Goal: Navigation & Orientation: Find specific page/section

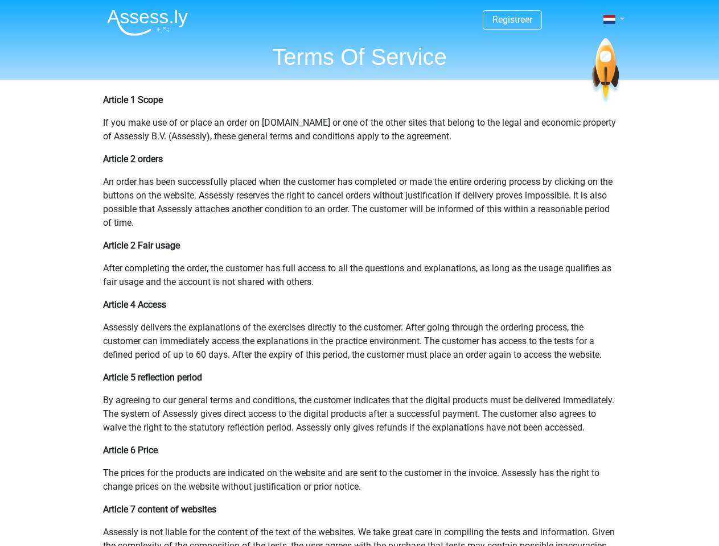
click at [610, 19] on span at bounding box center [609, 19] width 12 height 9
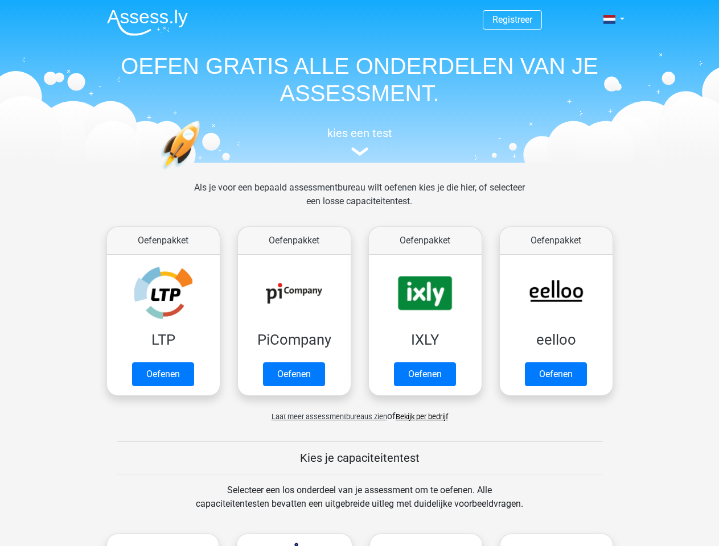
click at [610, 19] on span at bounding box center [609, 19] width 12 height 9
click at [326, 417] on span "Laat meer assessmentbureaus zien" at bounding box center [329, 417] width 116 height 9
